Goal: Task Accomplishment & Management: Use online tool/utility

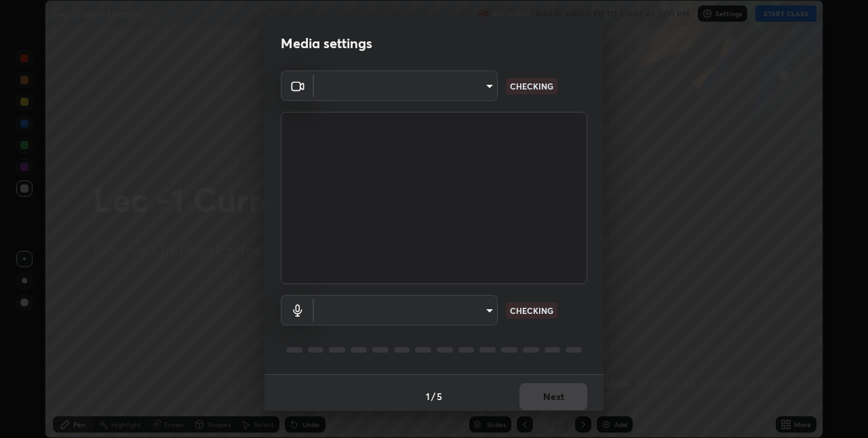
scroll to position [7, 0]
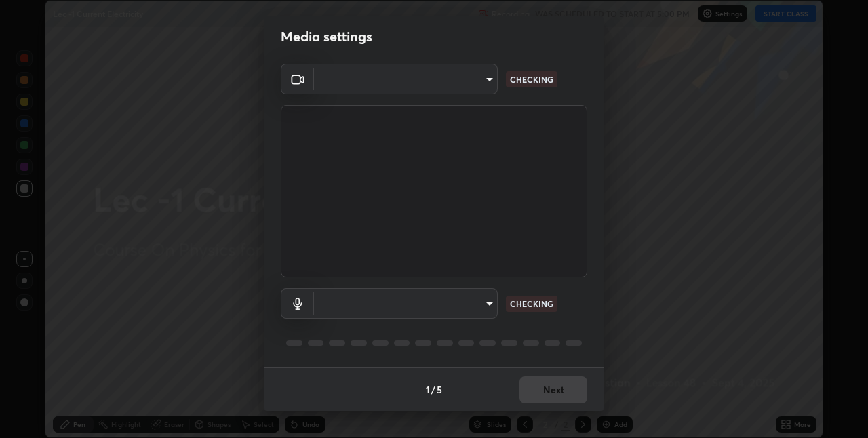
type input "e3e6fd13ef799cde5c9b7fe6f458d6ed022969fe6ce261ce3c0e119950d75ad9"
type input "default"
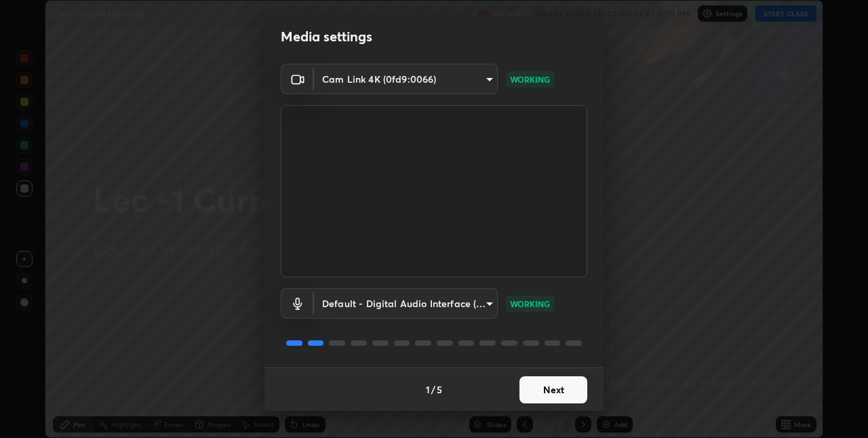
click at [544, 386] on button "Next" at bounding box center [554, 390] width 68 height 27
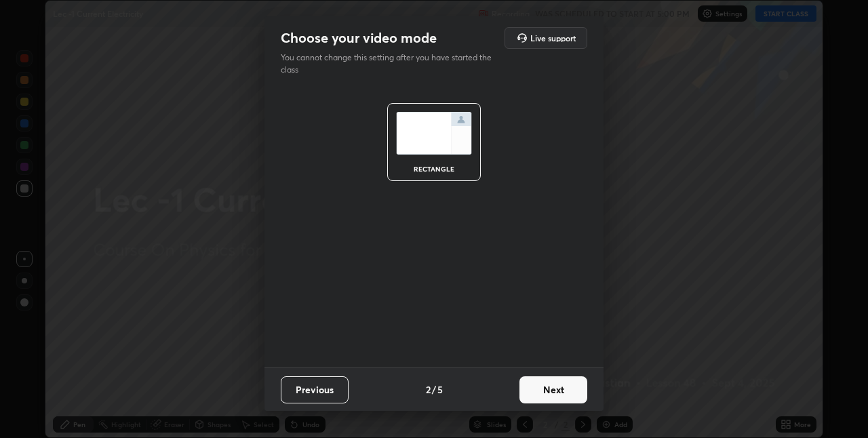
click at [549, 389] on button "Next" at bounding box center [554, 390] width 68 height 27
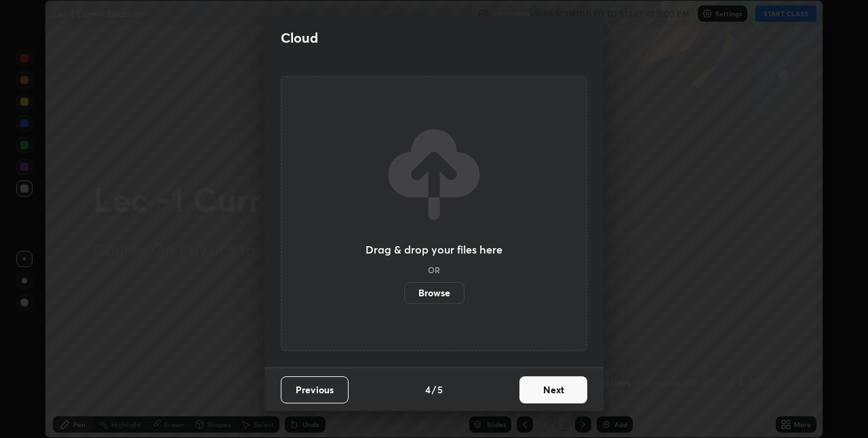
click at [546, 389] on button "Next" at bounding box center [554, 390] width 68 height 27
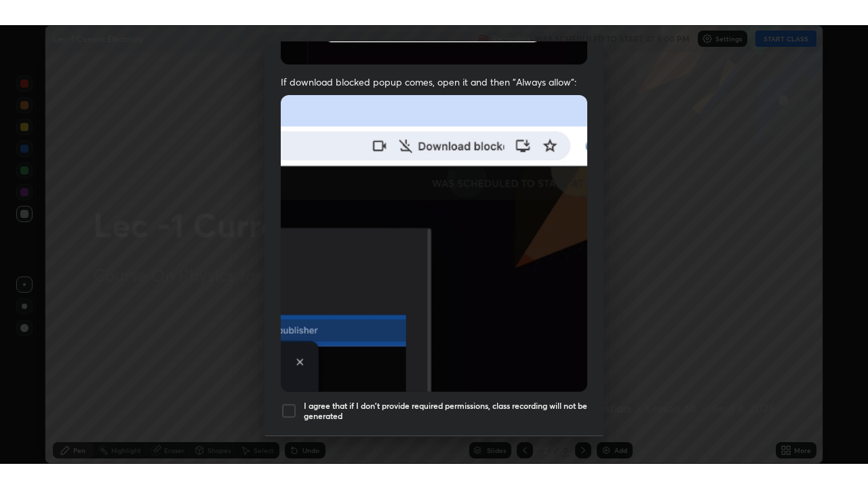
scroll to position [284, 0]
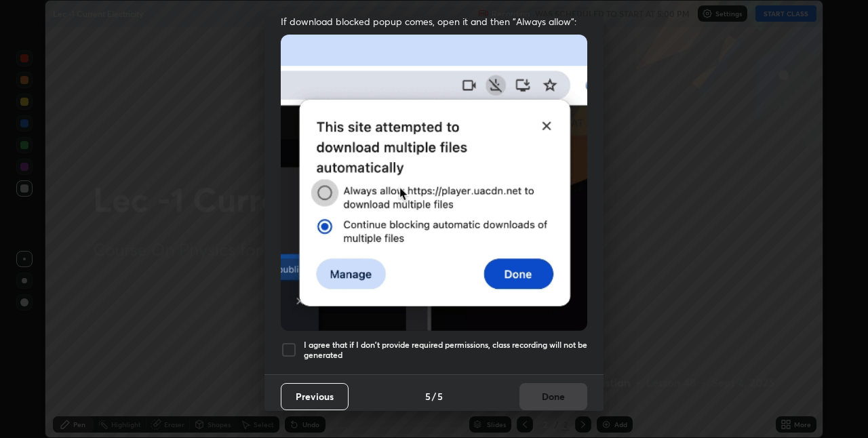
click at [288, 346] on div at bounding box center [289, 350] width 16 height 16
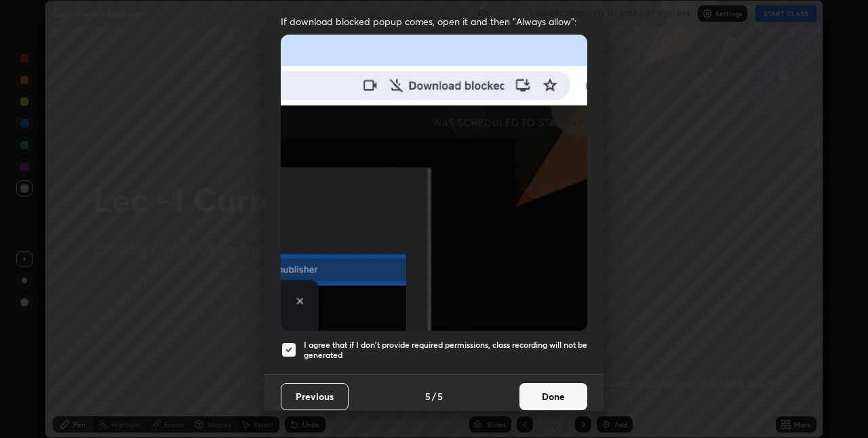
click at [546, 389] on button "Done" at bounding box center [554, 396] width 68 height 27
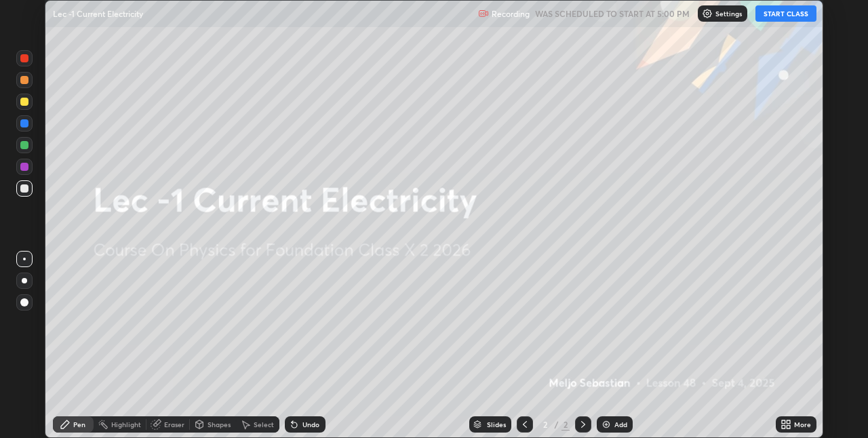
click at [785, 19] on button "START CLASS" at bounding box center [786, 13] width 61 height 16
click at [787, 422] on icon at bounding box center [788, 422] width 3 height 3
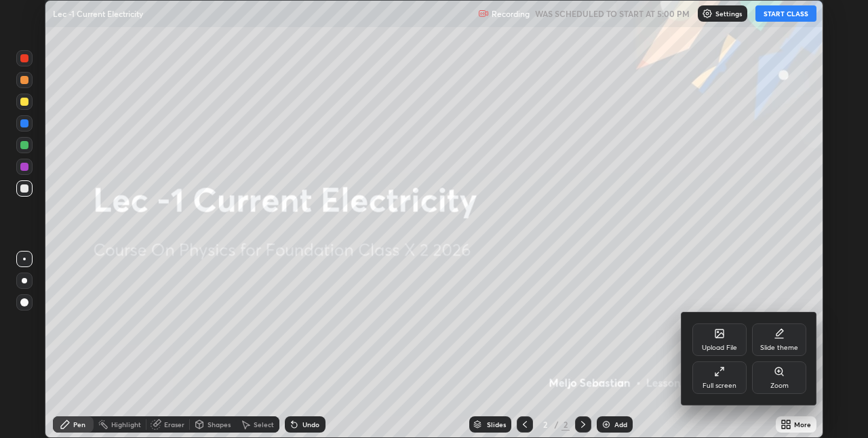
click at [729, 386] on div "Full screen" at bounding box center [720, 386] width 34 height 7
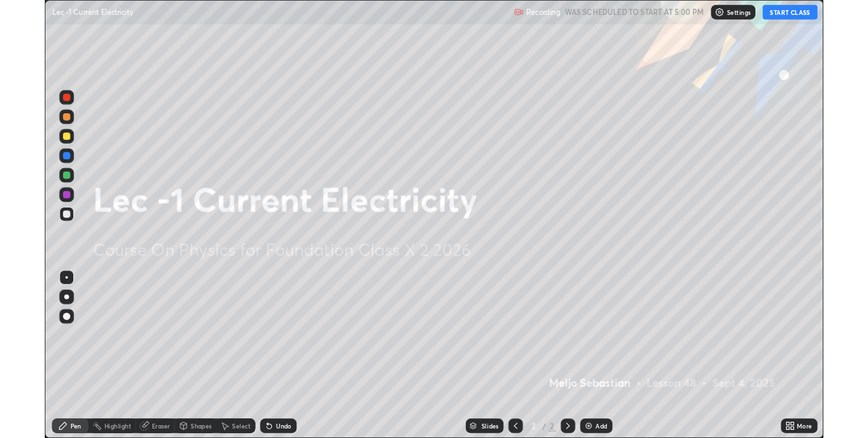
scroll to position [489, 868]
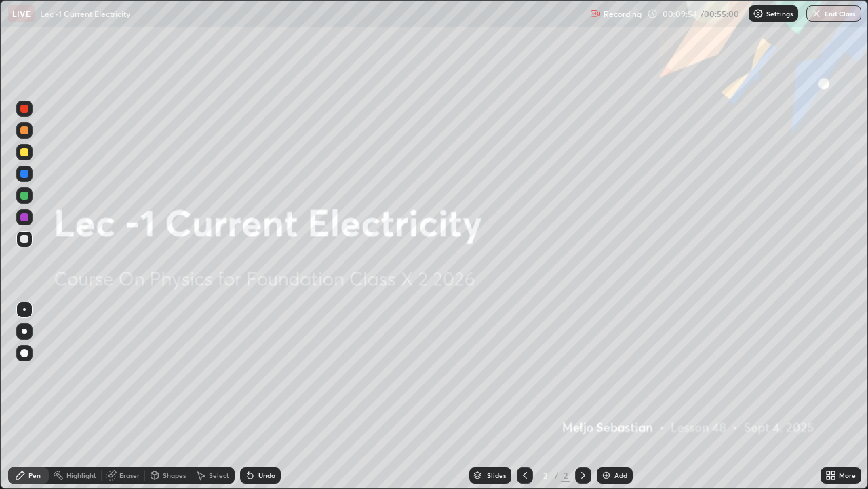
click at [615, 438] on div "Add" at bounding box center [621, 475] width 13 height 7
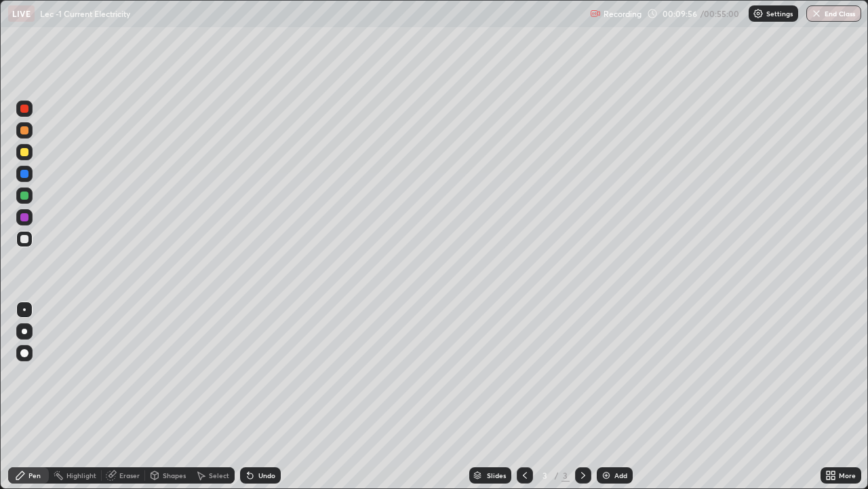
click at [29, 195] on div at bounding box center [24, 195] width 16 height 16
click at [204, 438] on icon at bounding box center [200, 475] width 11 height 11
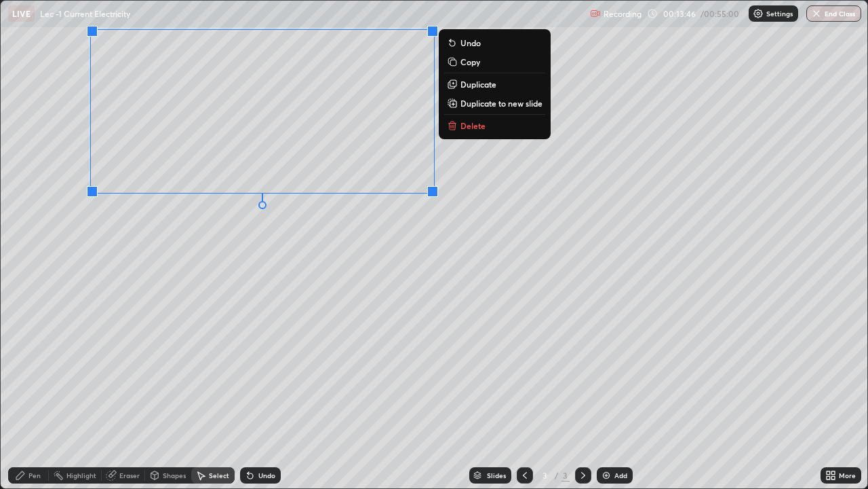
click at [37, 438] on div "Pen" at bounding box center [28, 475] width 41 height 16
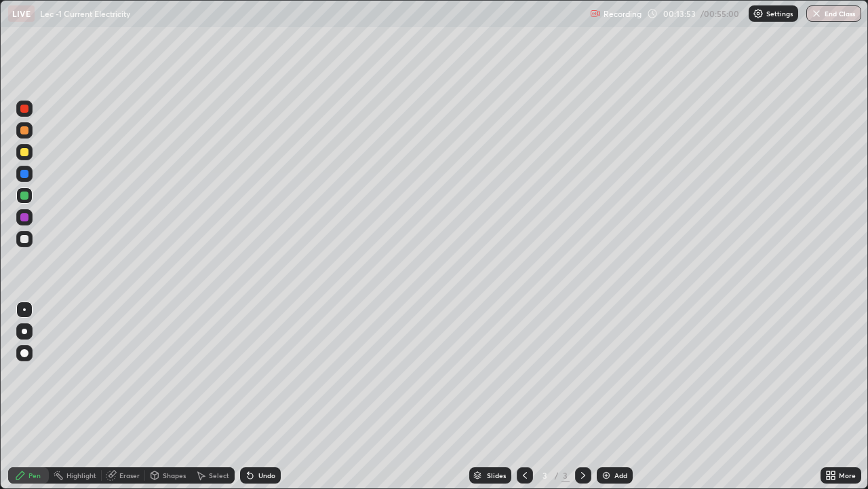
click at [31, 231] on div at bounding box center [24, 239] width 16 height 22
click at [23, 216] on div at bounding box center [24, 217] width 8 height 8
click at [608, 438] on img at bounding box center [606, 475] width 11 height 11
click at [26, 201] on div at bounding box center [24, 195] width 16 height 16
click at [26, 223] on div at bounding box center [24, 217] width 16 height 16
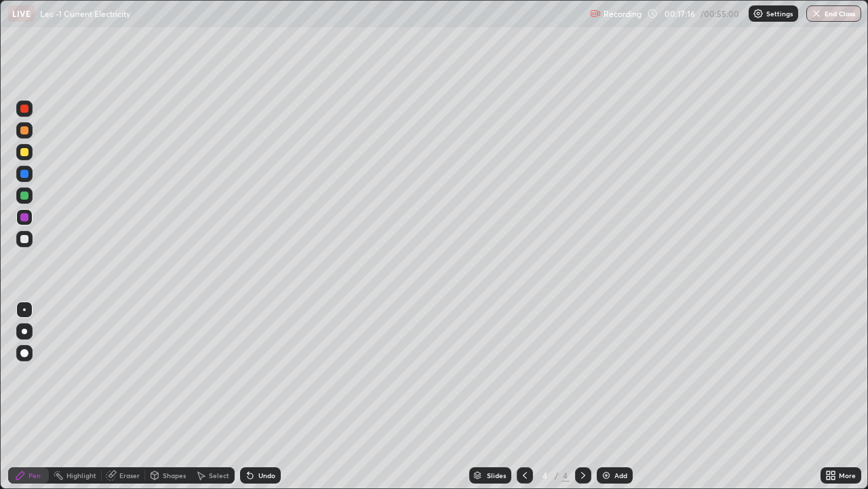
click at [218, 438] on div "Select" at bounding box center [219, 475] width 20 height 7
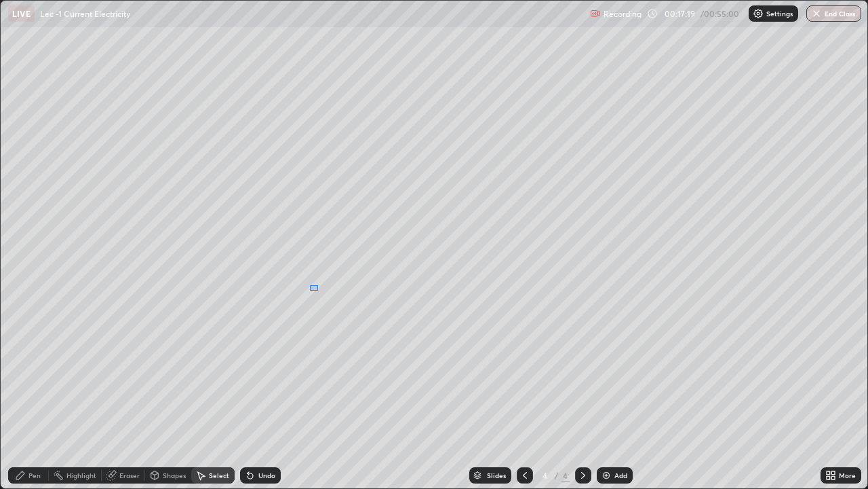
click at [318, 285] on div "0 ° Undo Copy Duplicate Duplicate to new slide Delete" at bounding box center [434, 244] width 867 height 487
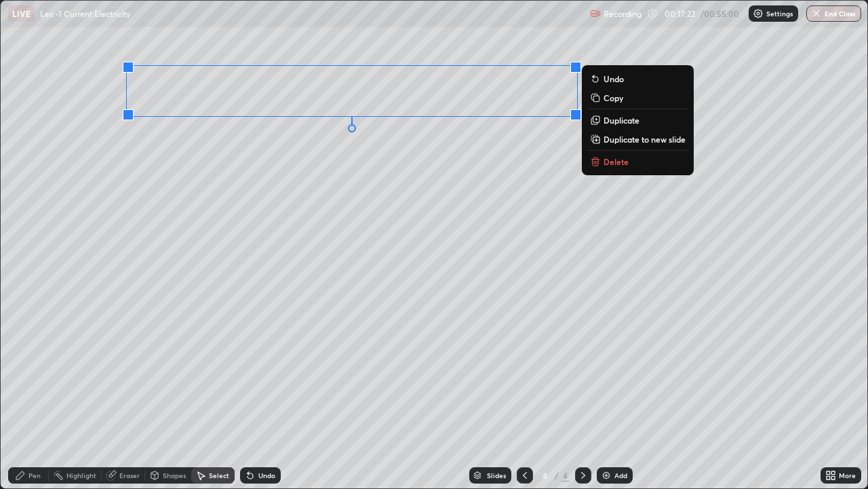
click at [31, 438] on div "Pen" at bounding box center [34, 475] width 12 height 7
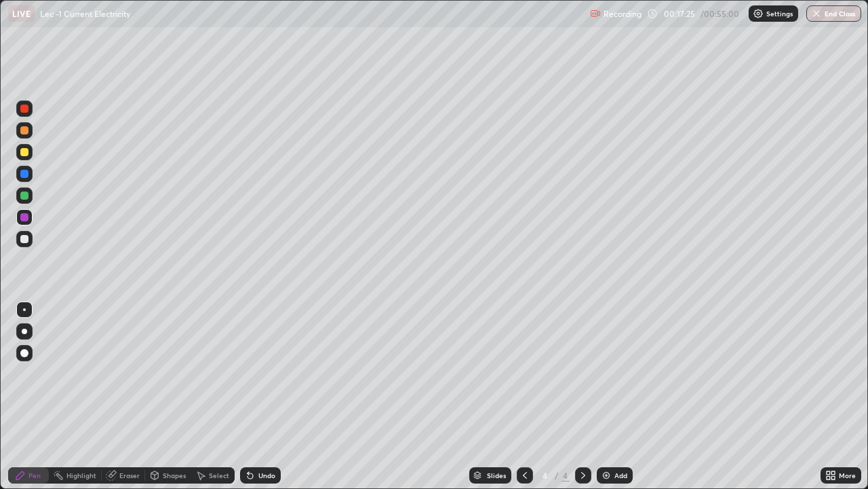
click at [23, 174] on div at bounding box center [24, 174] width 8 height 8
click at [20, 218] on div at bounding box center [24, 217] width 8 height 8
click at [24, 153] on div at bounding box center [24, 152] width 8 height 8
click at [25, 176] on div at bounding box center [24, 174] width 8 height 8
click at [24, 197] on div at bounding box center [24, 195] width 8 height 8
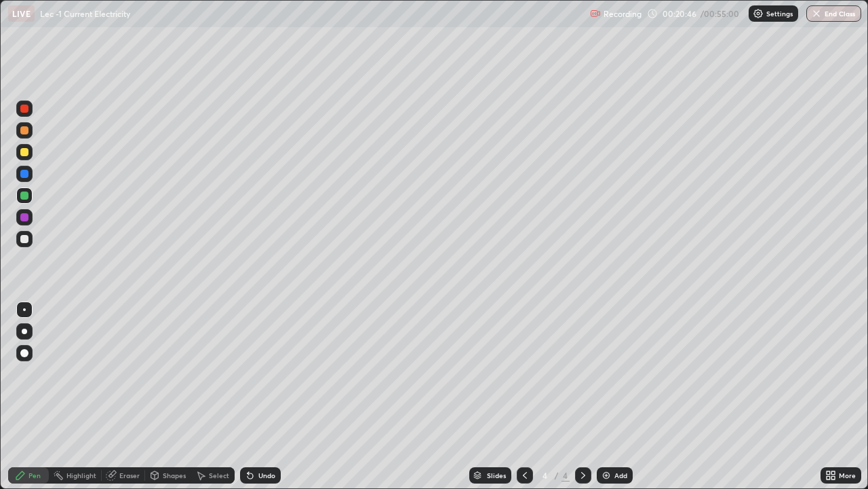
click at [253, 438] on icon at bounding box center [250, 475] width 11 height 11
click at [23, 149] on div at bounding box center [24, 152] width 8 height 8
click at [256, 438] on div "Undo" at bounding box center [260, 475] width 41 height 16
click at [23, 197] on div at bounding box center [24, 195] width 8 height 8
click at [23, 152] on div at bounding box center [24, 152] width 8 height 8
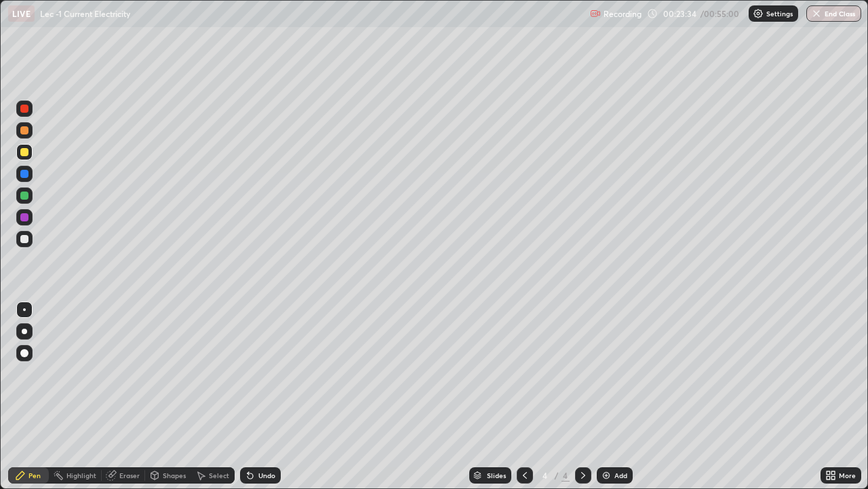
click at [24, 196] on div at bounding box center [24, 195] width 8 height 8
click at [613, 438] on div "Add" at bounding box center [615, 475] width 36 height 16
click at [23, 153] on div at bounding box center [24, 152] width 8 height 8
click at [27, 220] on div at bounding box center [24, 217] width 8 height 8
click at [209, 438] on div "Select" at bounding box center [219, 475] width 20 height 7
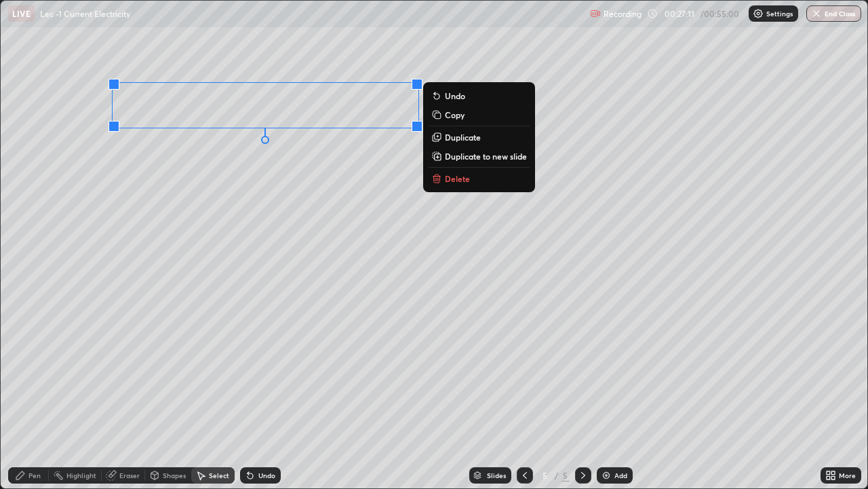
click at [33, 438] on div "Pen" at bounding box center [34, 475] width 12 height 7
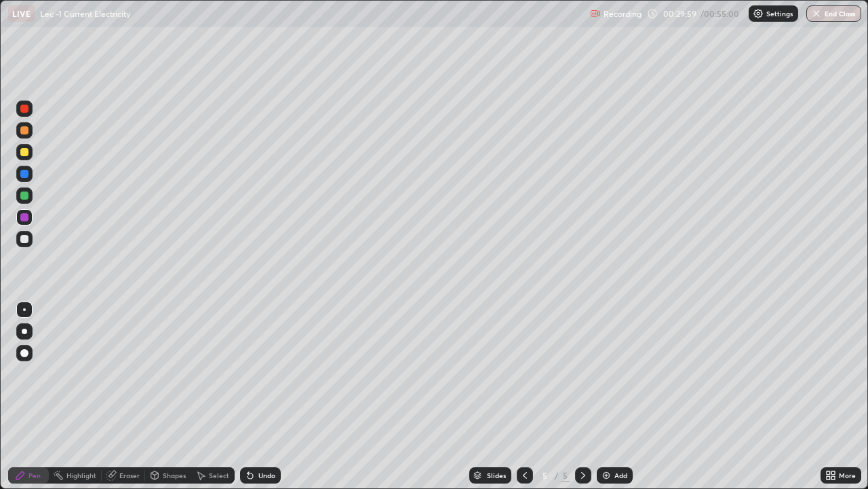
click at [267, 438] on div "Undo" at bounding box center [267, 475] width 17 height 7
click at [265, 438] on div "Undo" at bounding box center [267, 475] width 17 height 7
click at [263, 438] on div "Undo" at bounding box center [267, 475] width 17 height 7
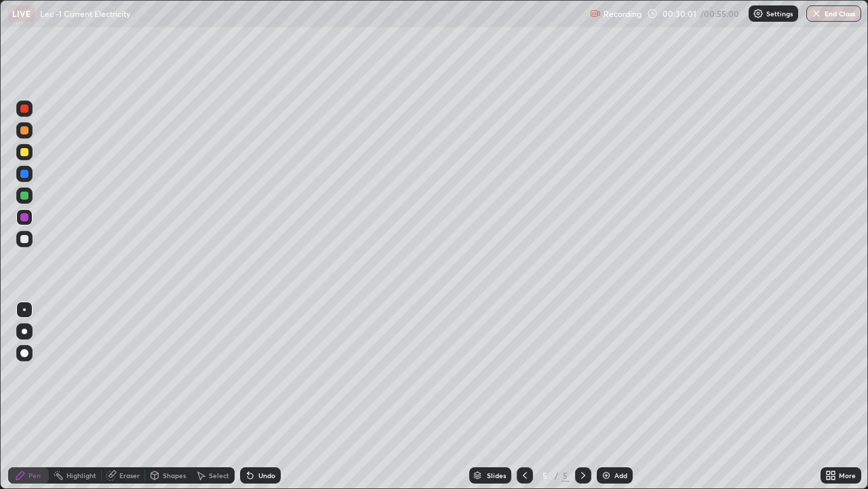
click at [263, 438] on div "Undo" at bounding box center [267, 475] width 17 height 7
click at [23, 235] on div at bounding box center [24, 239] width 8 height 8
click at [208, 438] on div "Select" at bounding box center [212, 475] width 43 height 16
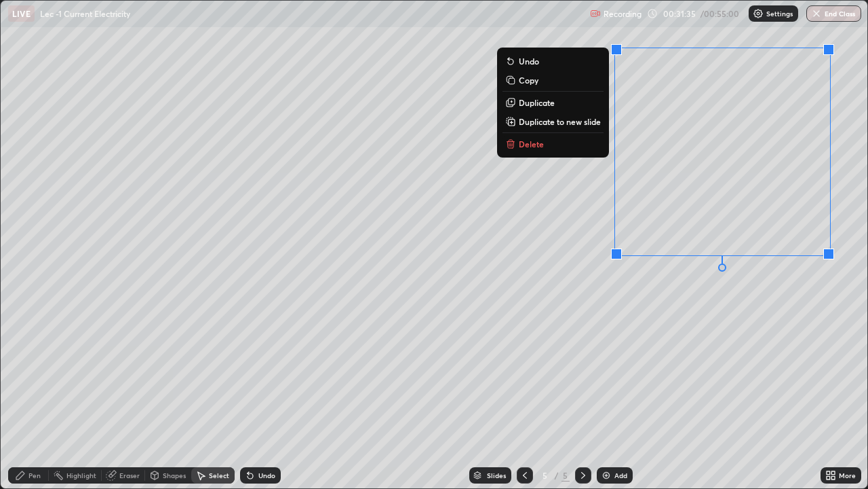
click at [32, 438] on div "Pen" at bounding box center [34, 475] width 12 height 7
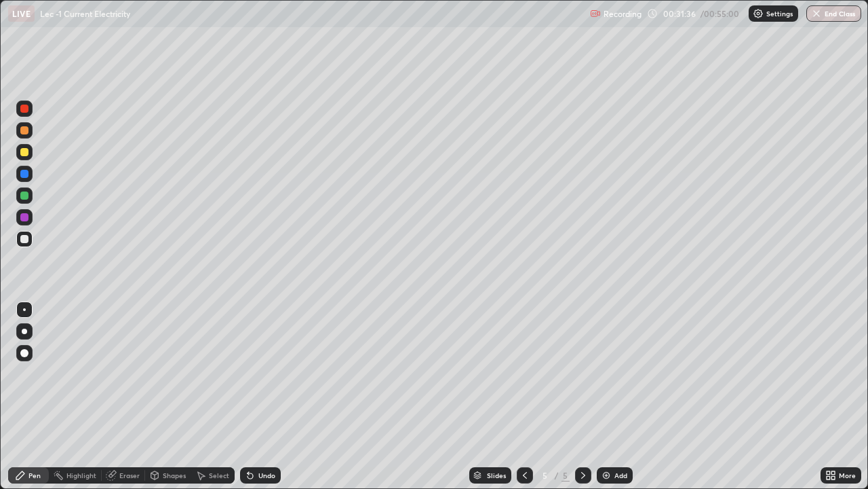
click at [20, 215] on div at bounding box center [24, 217] width 8 height 8
click at [20, 197] on div at bounding box center [24, 195] width 8 height 8
click at [259, 438] on div "Undo" at bounding box center [267, 475] width 17 height 7
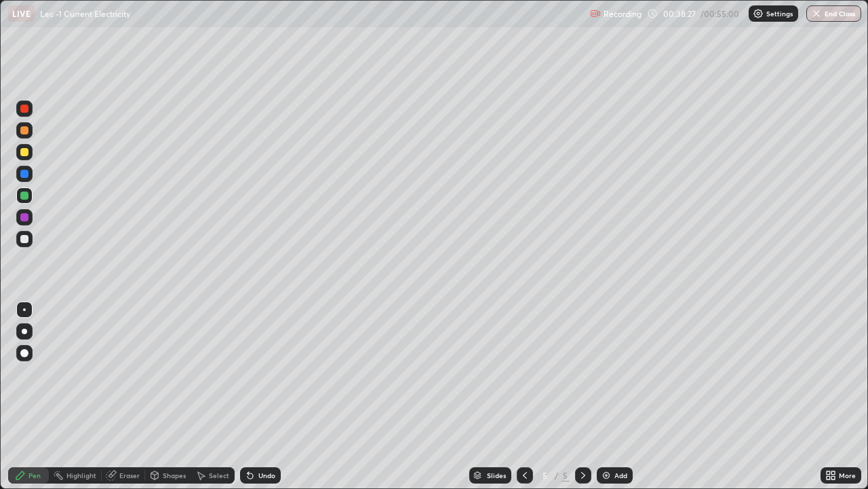
click at [26, 240] on div at bounding box center [24, 239] width 8 height 8
click at [121, 438] on div "Eraser" at bounding box center [129, 475] width 20 height 7
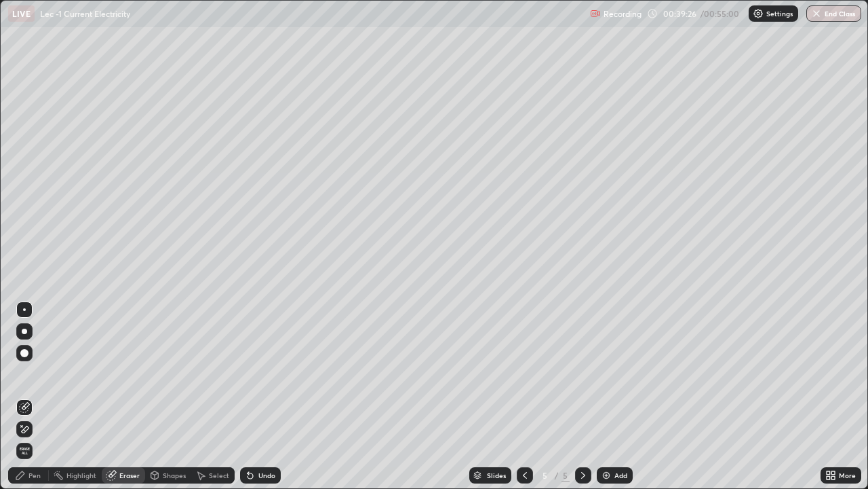
click at [26, 438] on div "Pen" at bounding box center [28, 475] width 41 height 16
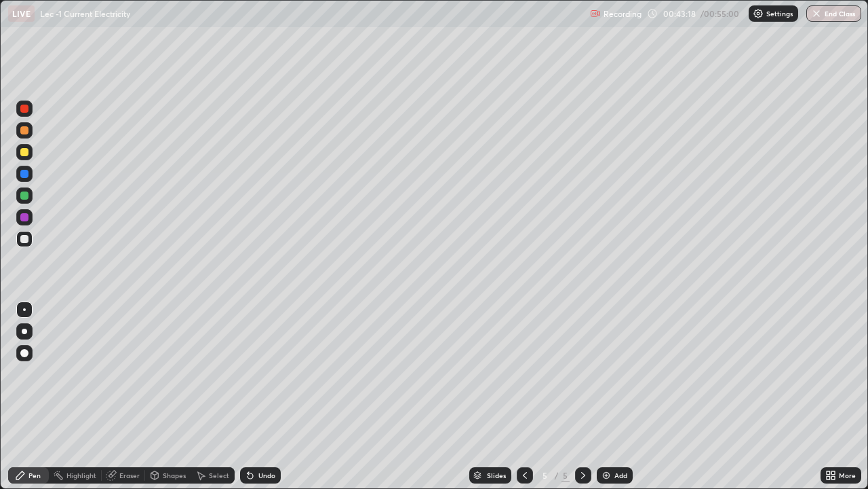
click at [611, 438] on div "Add" at bounding box center [615, 475] width 36 height 16
click at [26, 196] on div at bounding box center [24, 195] width 8 height 8
click at [250, 438] on div "Undo" at bounding box center [260, 475] width 41 height 16
click at [251, 438] on icon at bounding box center [250, 475] width 11 height 11
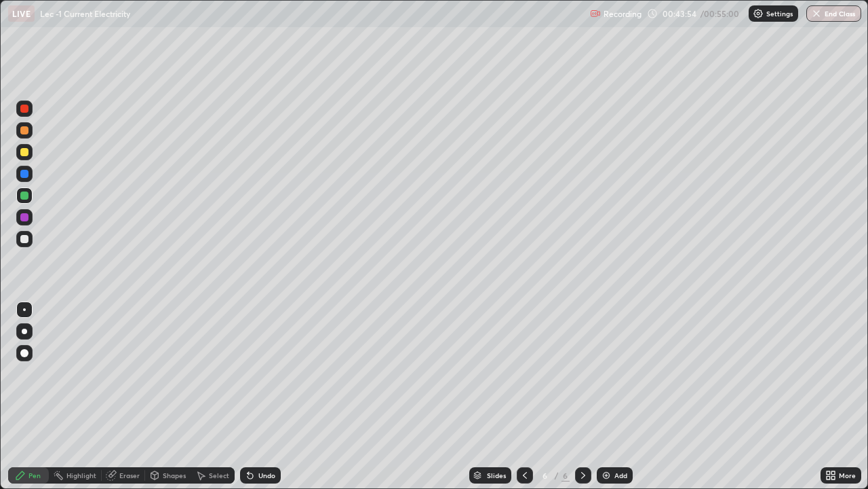
click at [251, 438] on icon at bounding box center [250, 475] width 11 height 11
click at [25, 216] on div at bounding box center [24, 217] width 8 height 8
click at [617, 438] on div "Add" at bounding box center [621, 475] width 13 height 7
click at [24, 195] on div at bounding box center [24, 195] width 8 height 8
click at [205, 438] on icon at bounding box center [200, 475] width 11 height 11
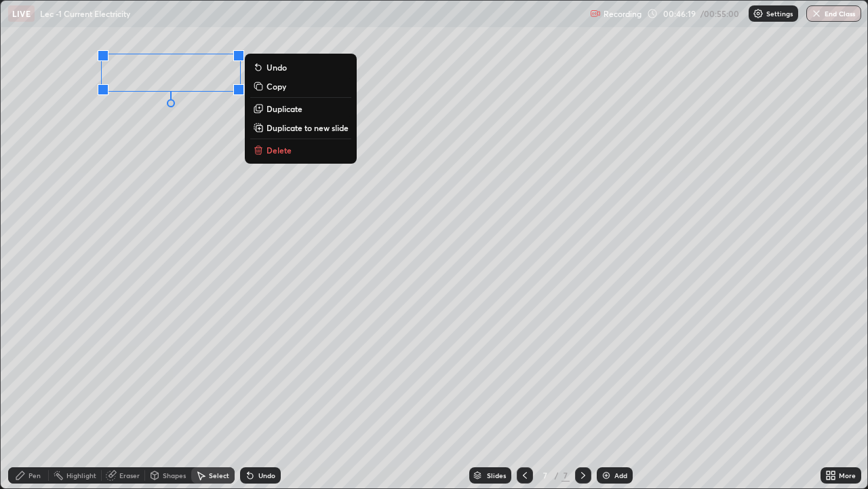
click at [29, 438] on div "Pen" at bounding box center [34, 475] width 12 height 7
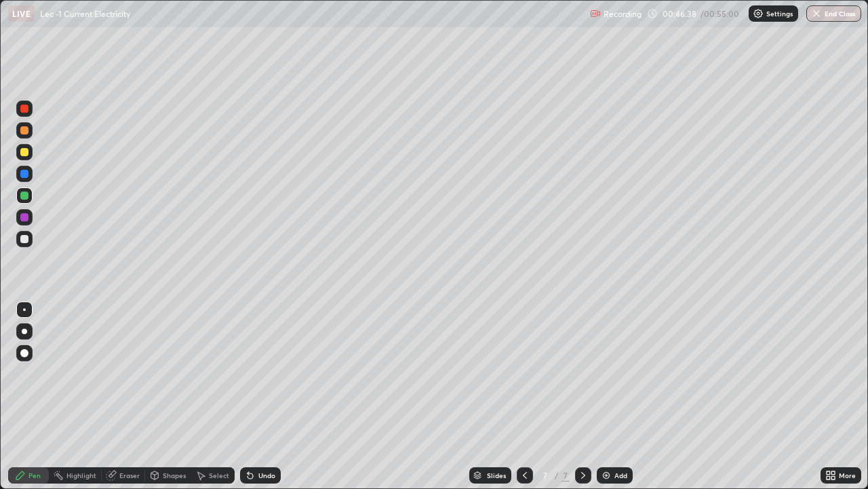
click at [24, 216] on div at bounding box center [24, 217] width 8 height 8
click at [256, 438] on div "Undo" at bounding box center [258, 474] width 46 height 27
click at [250, 438] on icon at bounding box center [250, 475] width 5 height 5
click at [255, 438] on div "Undo" at bounding box center [260, 475] width 41 height 16
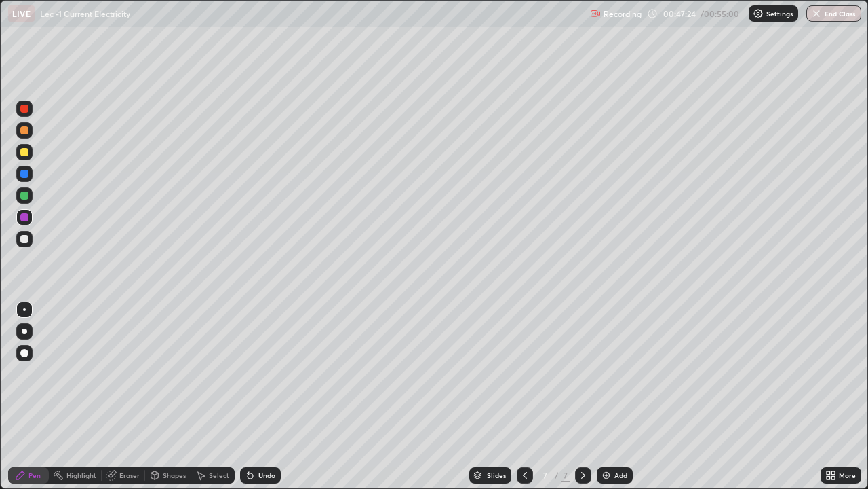
click at [254, 438] on div "Undo" at bounding box center [260, 475] width 41 height 16
click at [25, 240] on div at bounding box center [24, 239] width 8 height 8
click at [21, 197] on div at bounding box center [24, 195] width 8 height 8
click at [210, 438] on div "Select" at bounding box center [219, 475] width 20 height 7
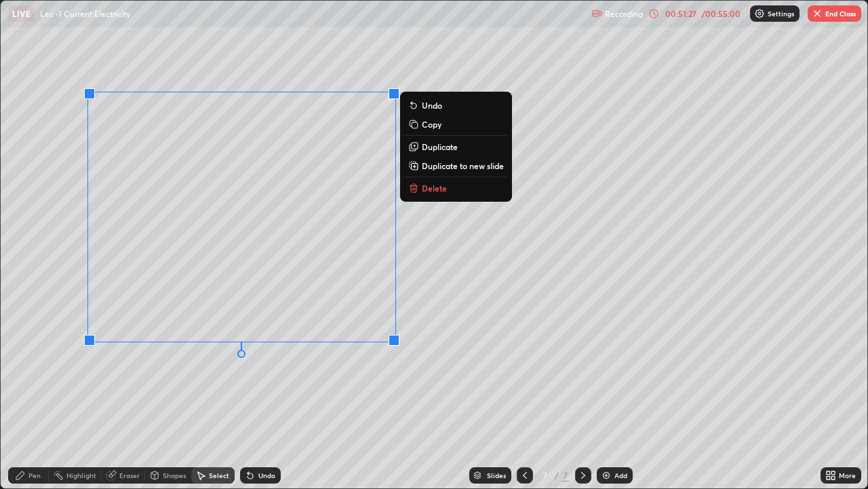
click at [22, 438] on icon at bounding box center [20, 475] width 8 height 8
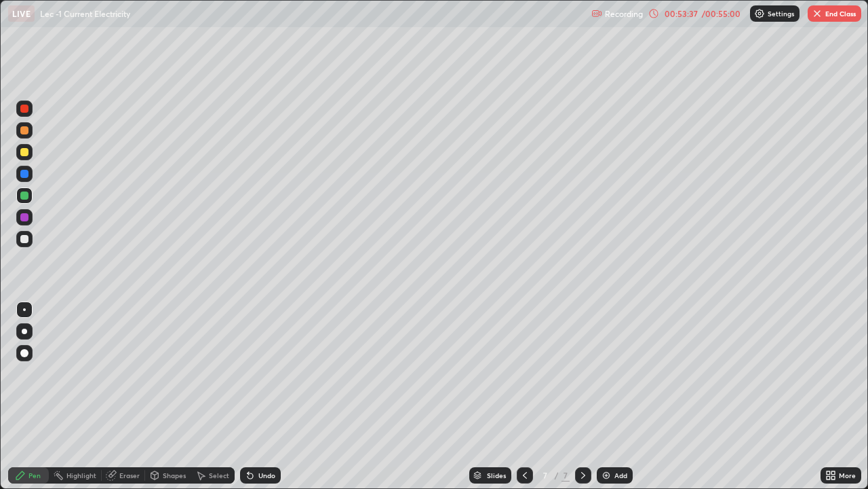
click at [829, 14] on button "End Class" at bounding box center [835, 13] width 54 height 16
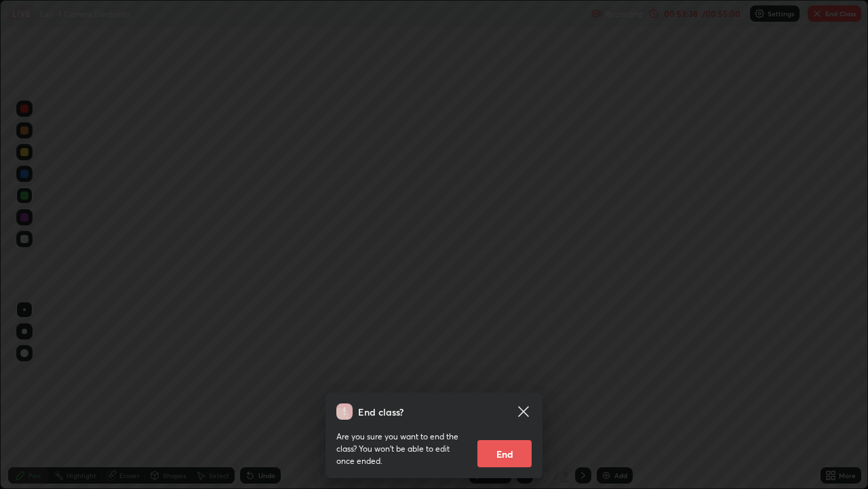
click at [499, 438] on button "End" at bounding box center [505, 453] width 54 height 27
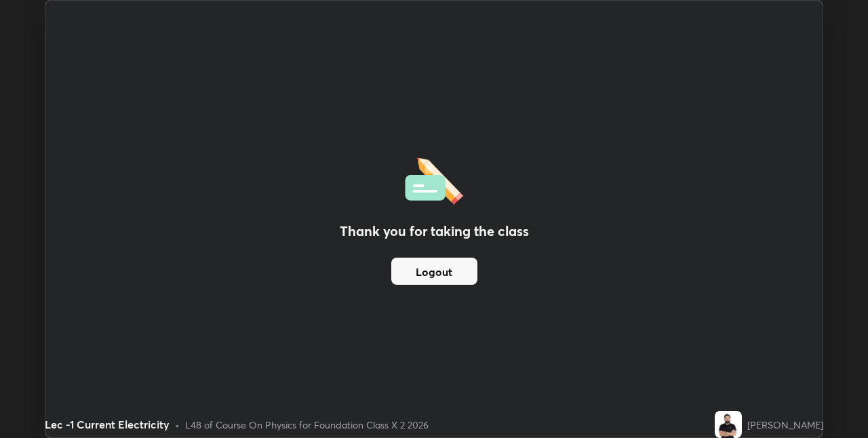
scroll to position [67411, 66980]
